Goal: Task Accomplishment & Management: Manage account settings

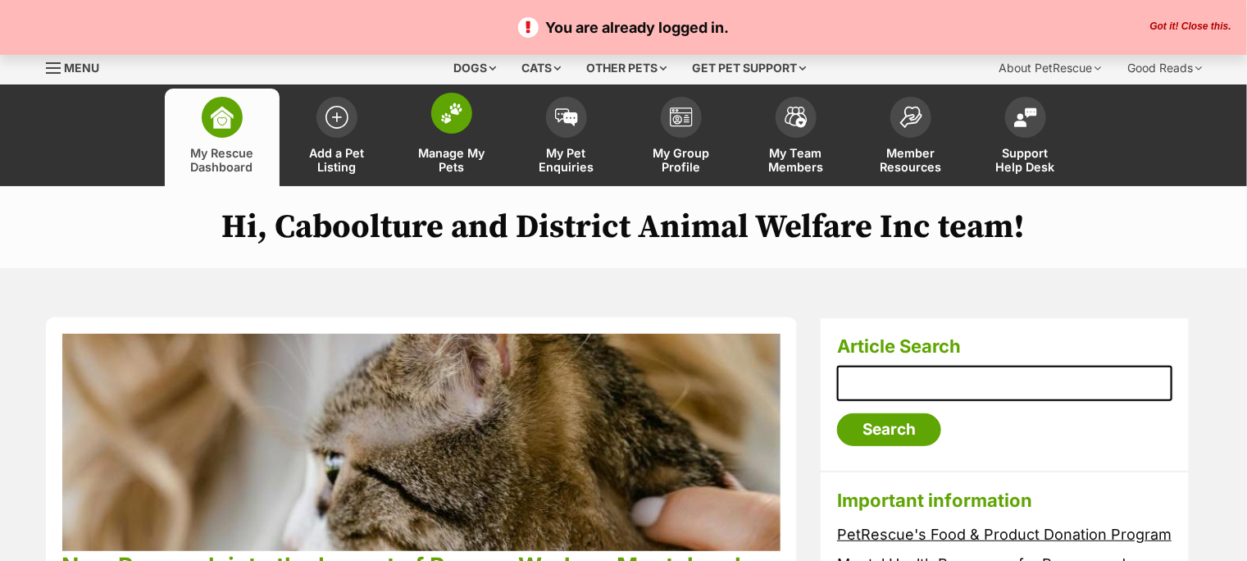
click at [464, 122] on span at bounding box center [451, 113] width 41 height 41
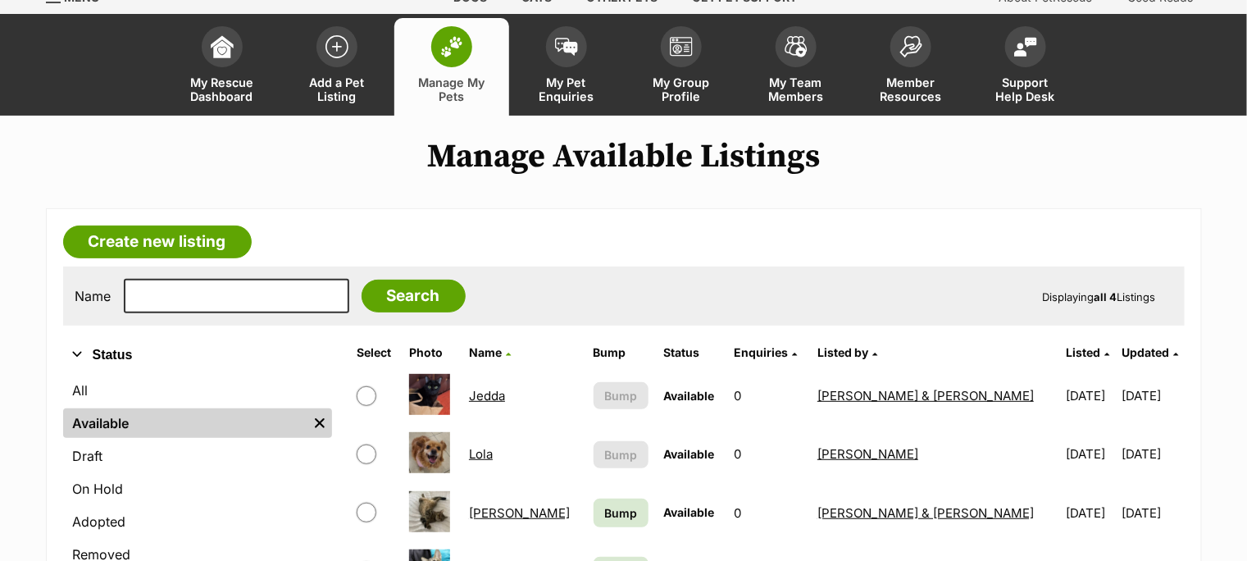
scroll to position [182, 0]
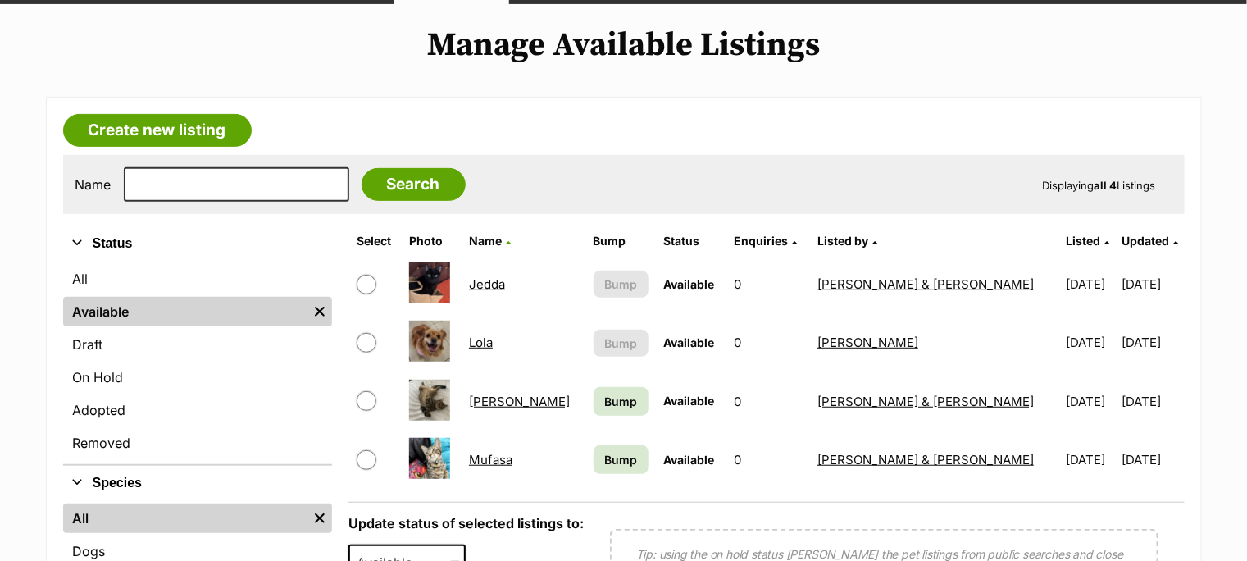
click at [513, 455] on link "Mufasa" at bounding box center [490, 460] width 43 height 16
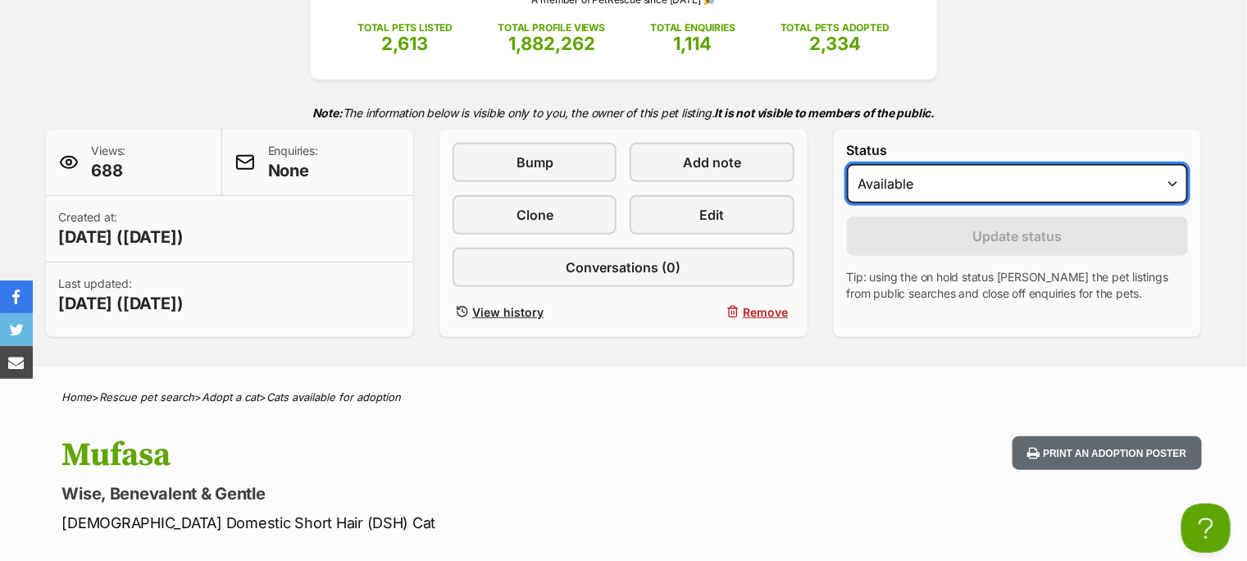
click at [939, 188] on select "Draft Available On hold Adopted" at bounding box center [1018, 183] width 342 height 39
select select "rehomed"
click at [847, 164] on select "Draft Available On hold Adopted" at bounding box center [1018, 183] width 342 height 39
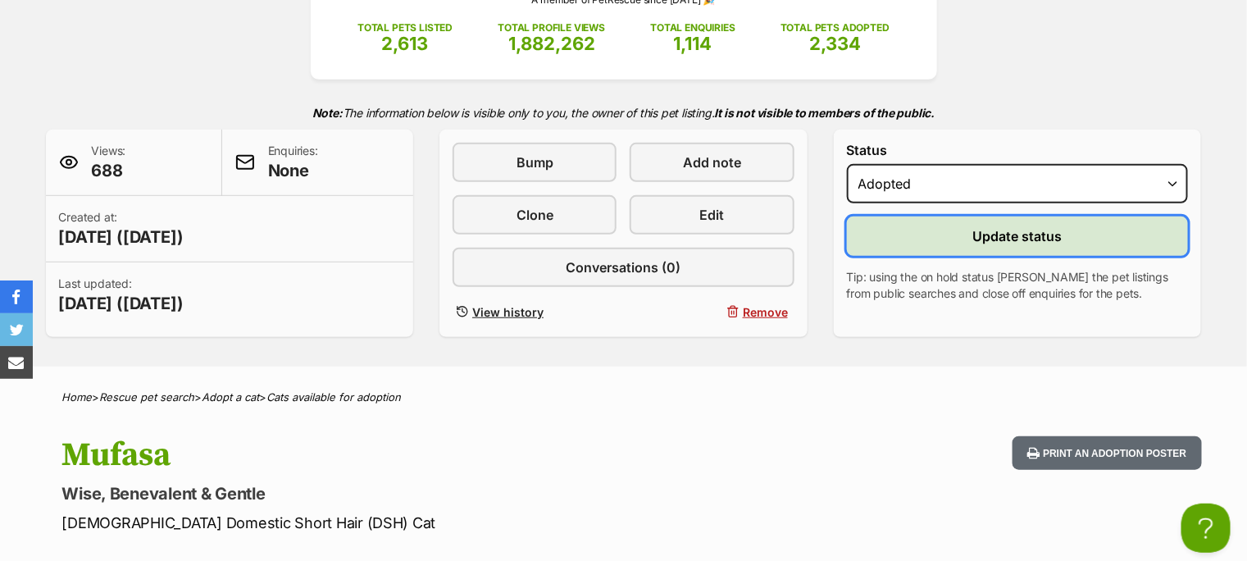
click at [1006, 234] on span "Update status" at bounding box center [1018, 236] width 89 height 20
